Goal: Navigation & Orientation: Go to known website

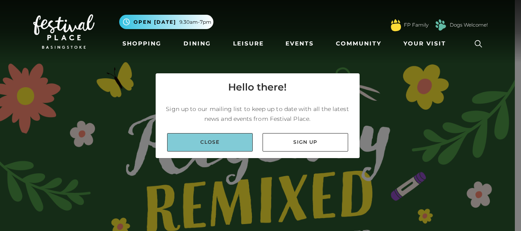
click at [209, 144] on link "Close" at bounding box center [210, 142] width 86 height 18
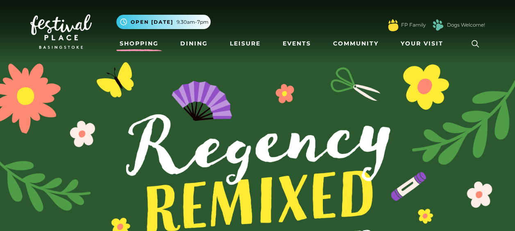
click at [146, 43] on link "Shopping" at bounding box center [138, 43] width 45 height 15
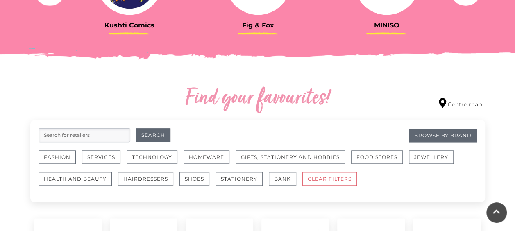
scroll to position [409, 0]
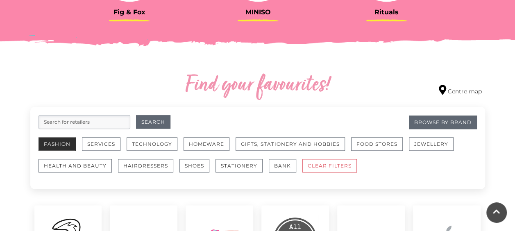
click at [57, 143] on button "Fashion" at bounding box center [56, 144] width 37 height 14
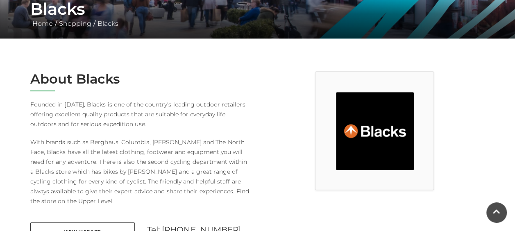
scroll to position [246, 0]
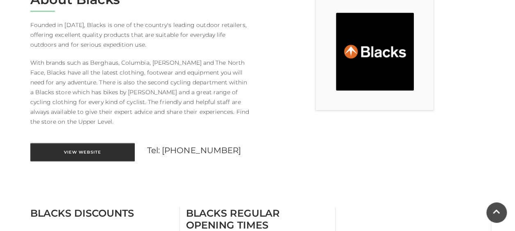
click at [91, 153] on link "View Website" at bounding box center [82, 152] width 104 height 18
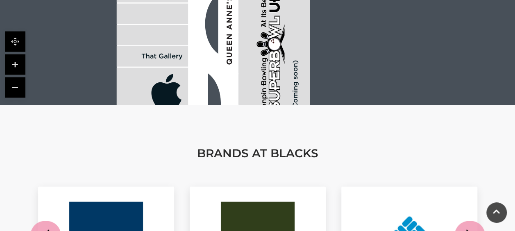
scroll to position [778, 0]
